Goal: Information Seeking & Learning: Learn about a topic

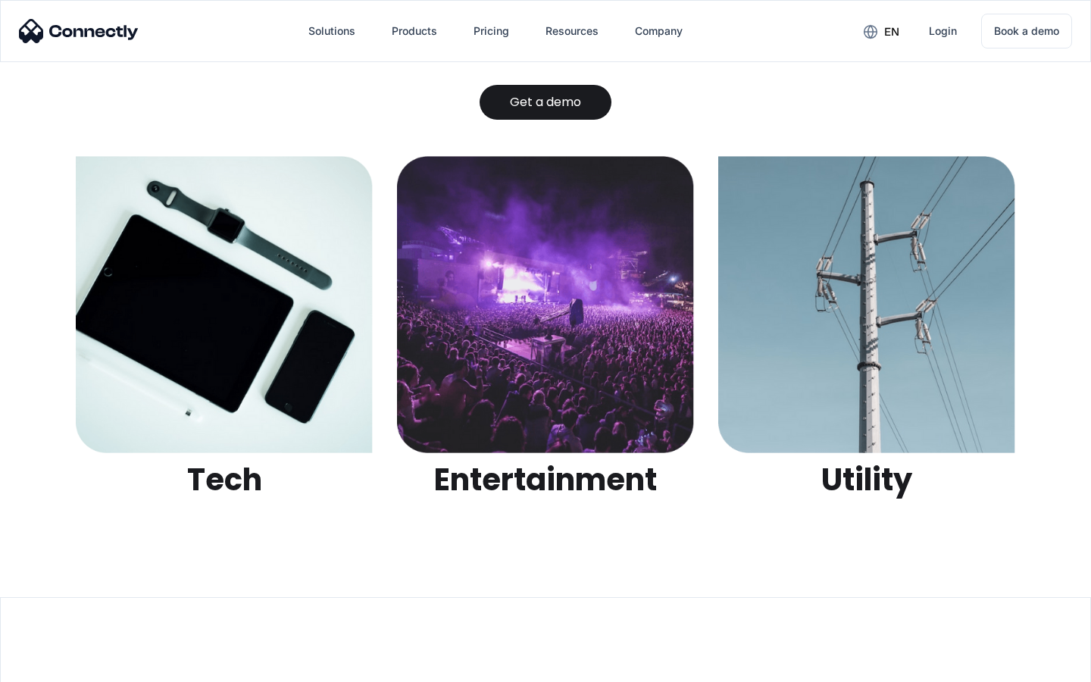
scroll to position [4780, 0]
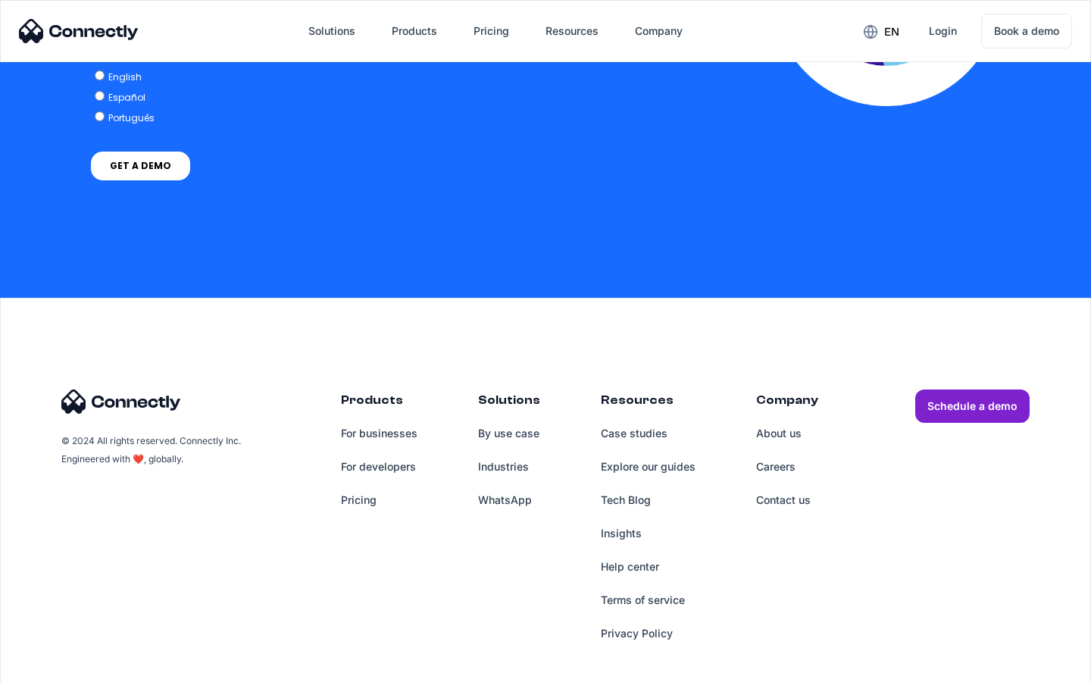
scroll to position [3326, 0]
